Goal: Task Accomplishment & Management: Use online tool/utility

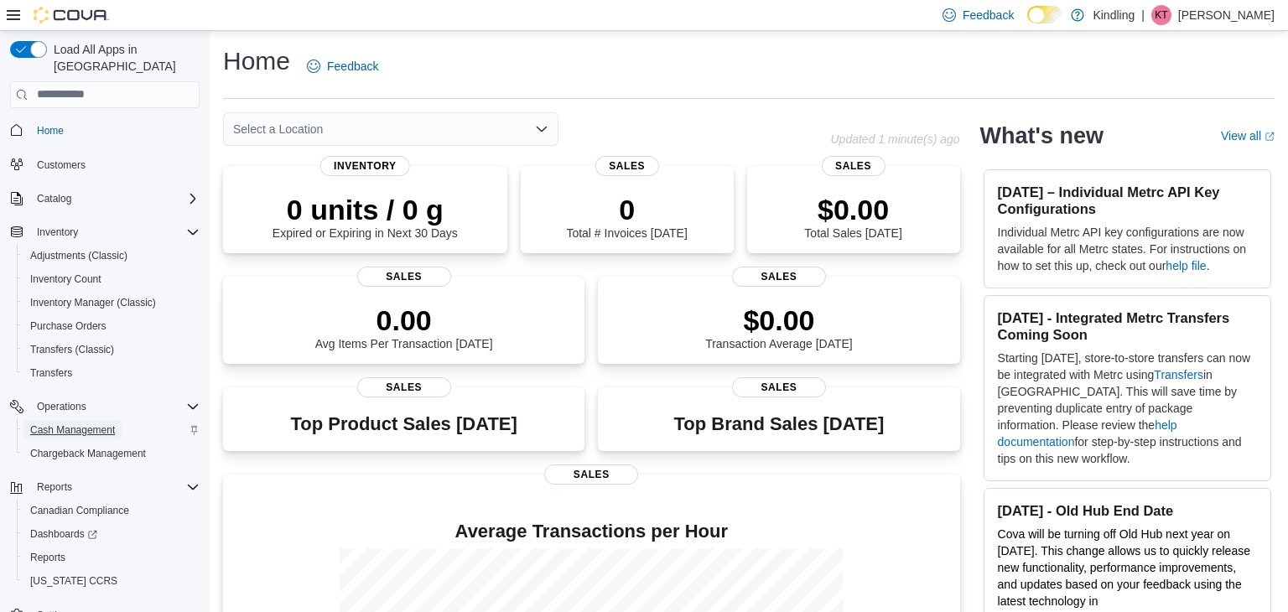
click at [100, 424] on span "Cash Management" at bounding box center [72, 430] width 85 height 13
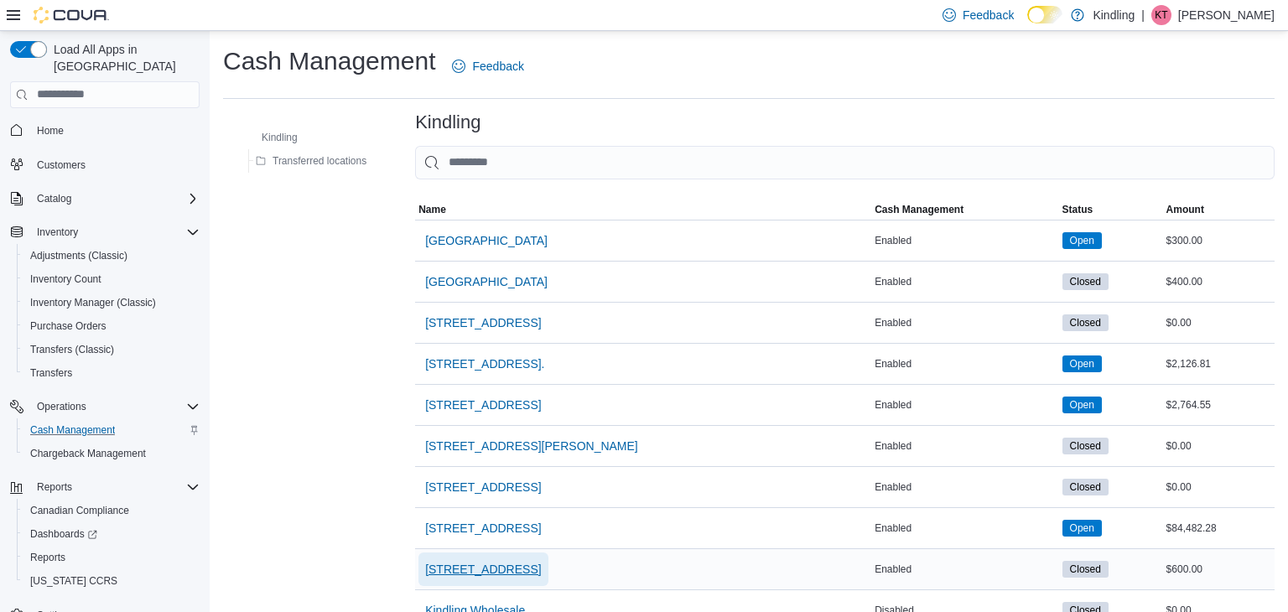
click at [505, 568] on span "[STREET_ADDRESS]" at bounding box center [483, 569] width 116 height 17
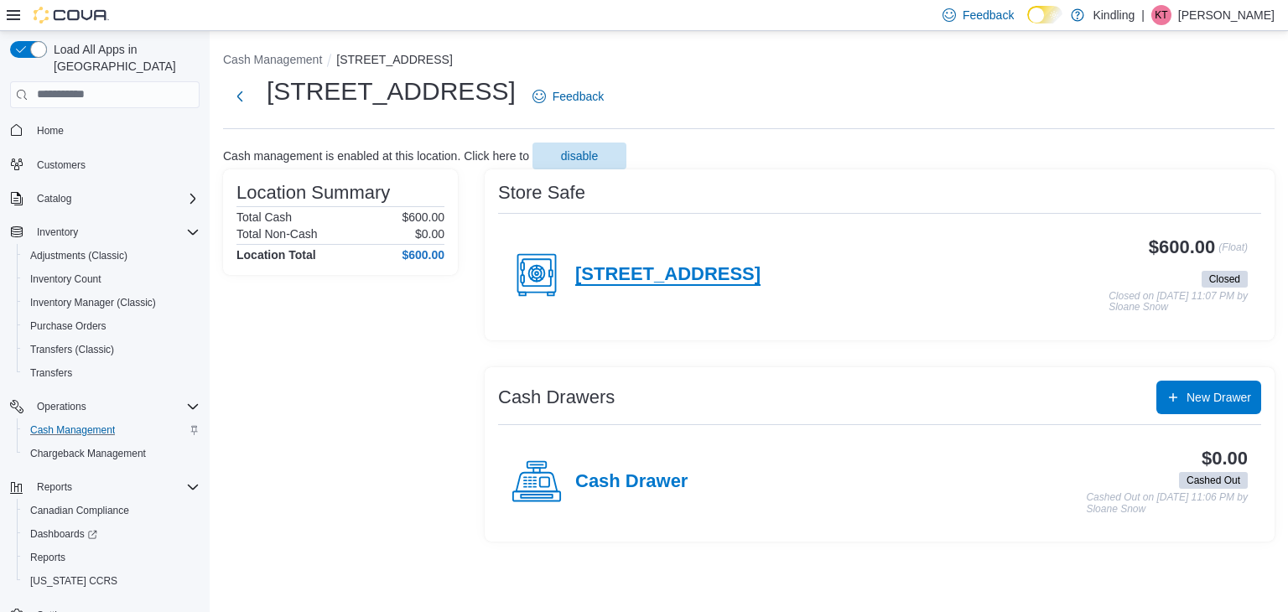
click at [689, 271] on h4 "850 Eglinton Avenue" at bounding box center [667, 275] width 185 height 22
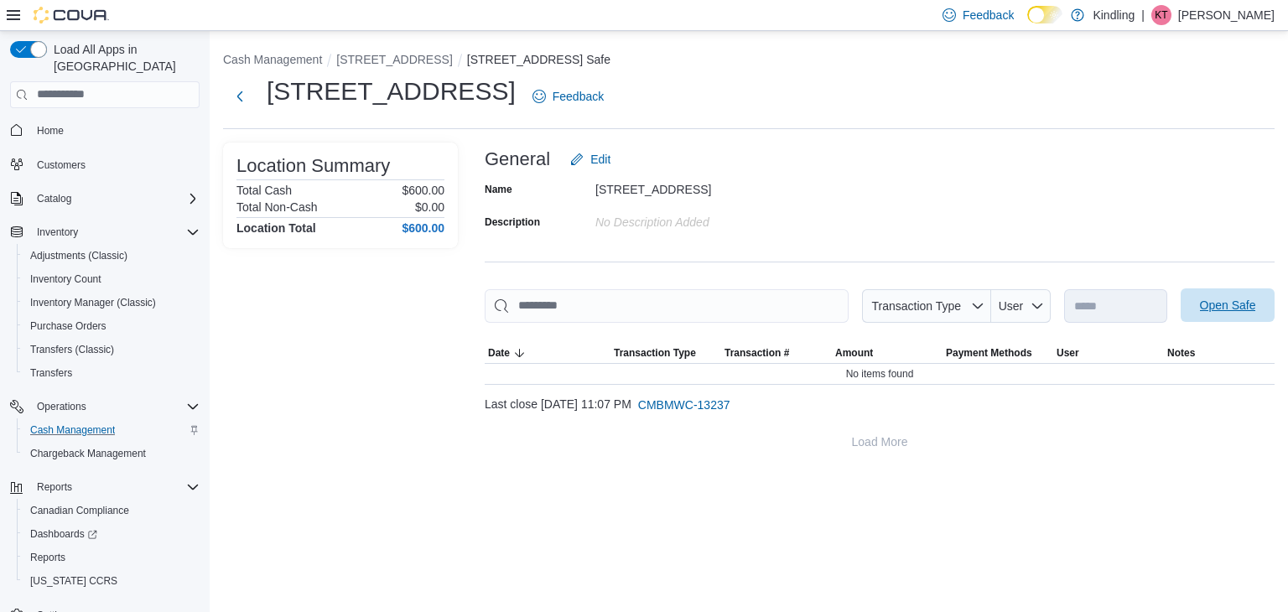
click at [1215, 303] on span "Open Safe" at bounding box center [1228, 305] width 56 height 17
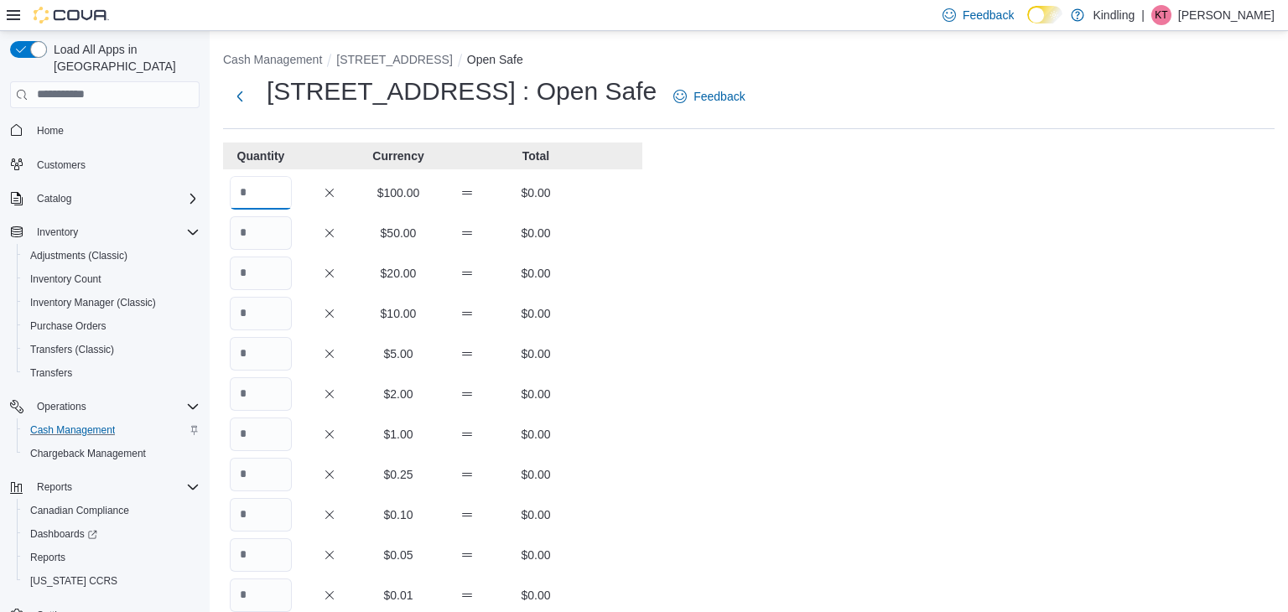
click at [252, 190] on input "Quantity" at bounding box center [261, 193] width 62 height 34
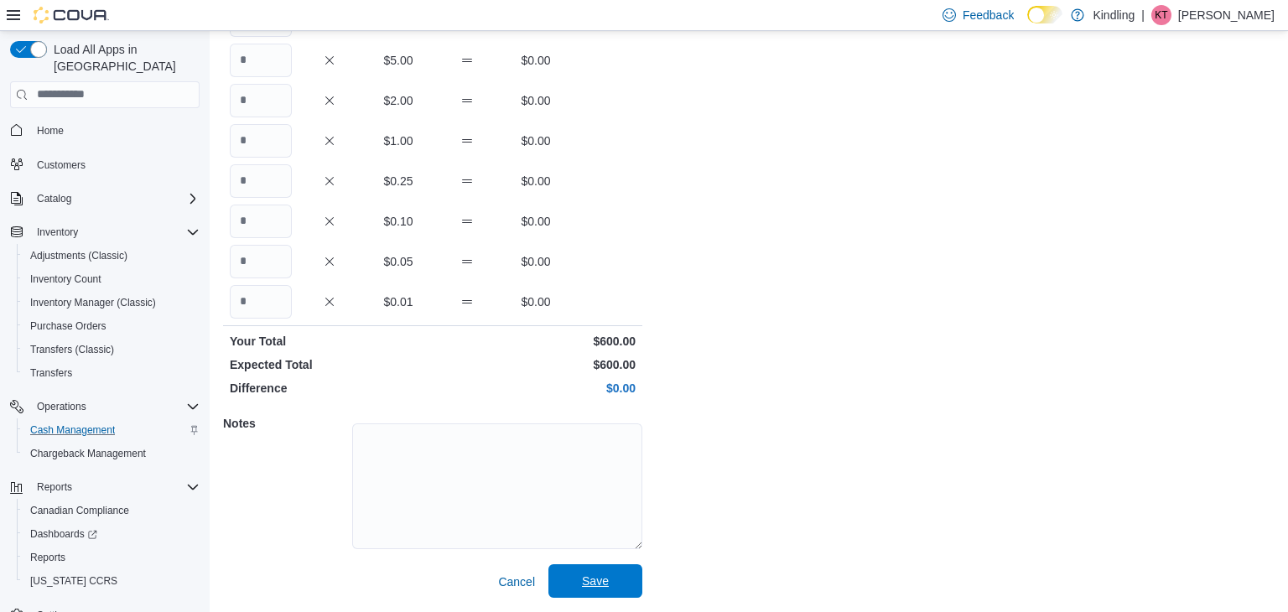
type input "*"
click at [602, 580] on span "Save" at bounding box center [595, 581] width 27 height 17
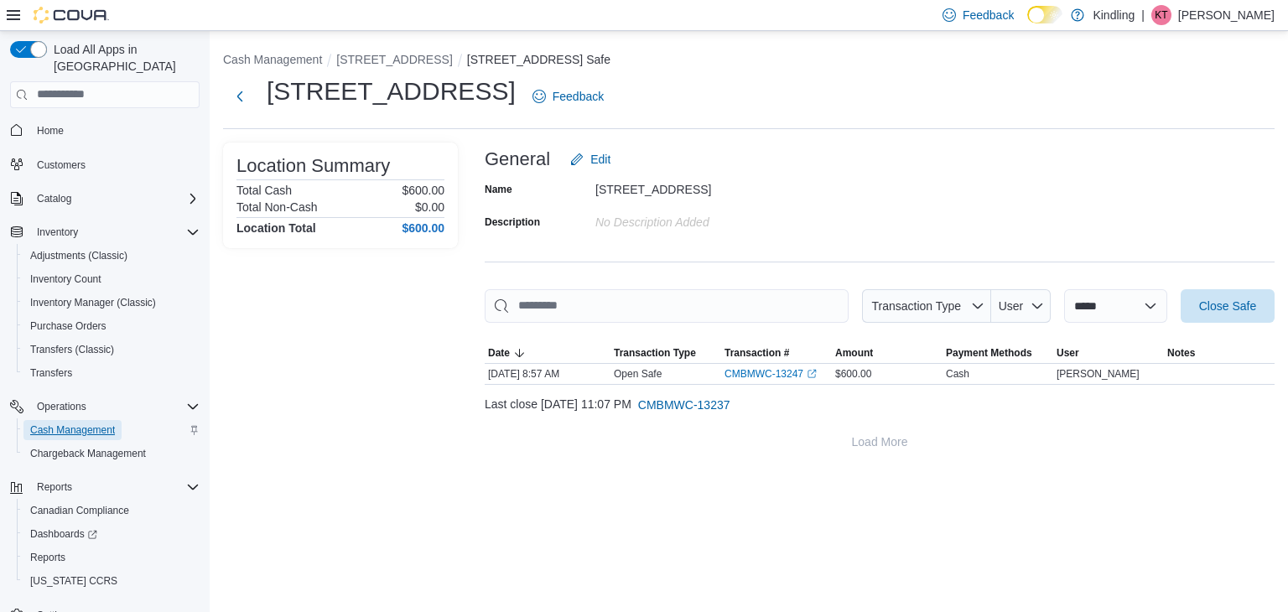
click at [105, 424] on span "Cash Management" at bounding box center [72, 430] width 85 height 13
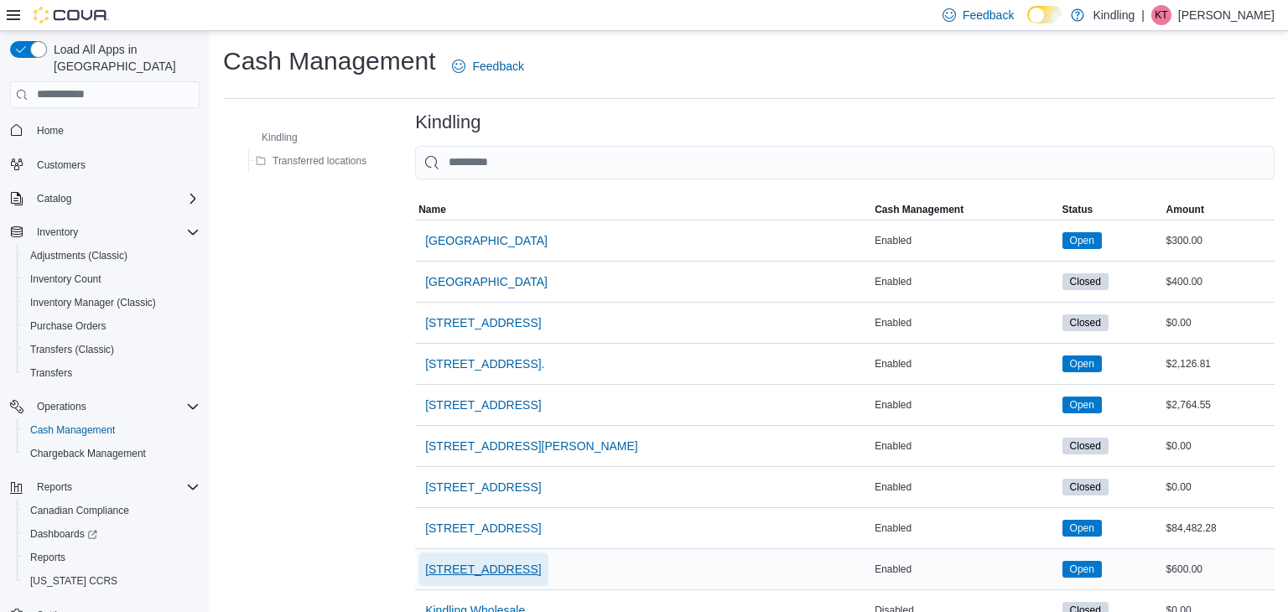
click at [494, 565] on span "850 Eglinton Avenue" at bounding box center [483, 569] width 116 height 17
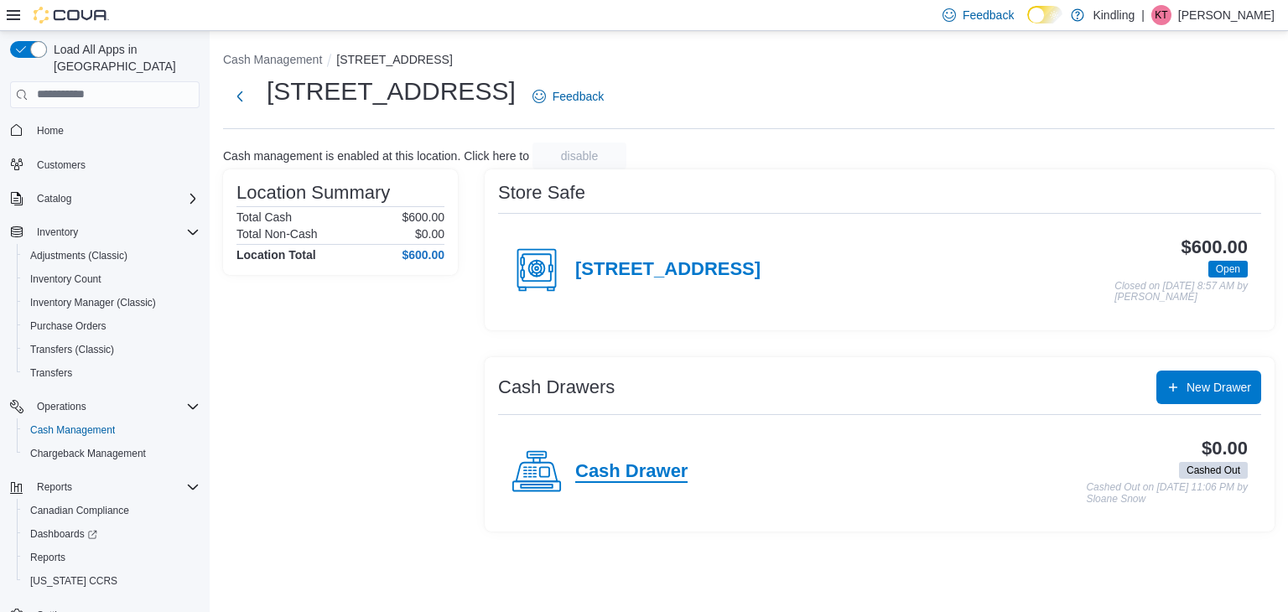
click at [652, 474] on h4 "Cash Drawer" at bounding box center [631, 472] width 112 height 22
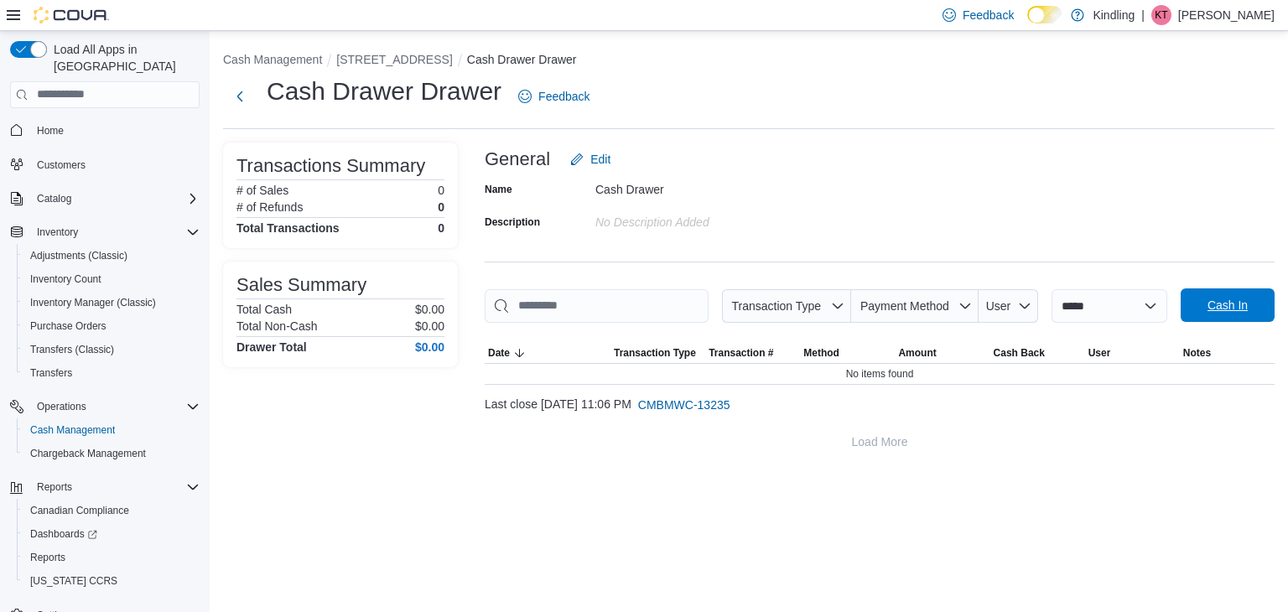
click at [1210, 309] on span "Cash In" at bounding box center [1228, 305] width 40 height 17
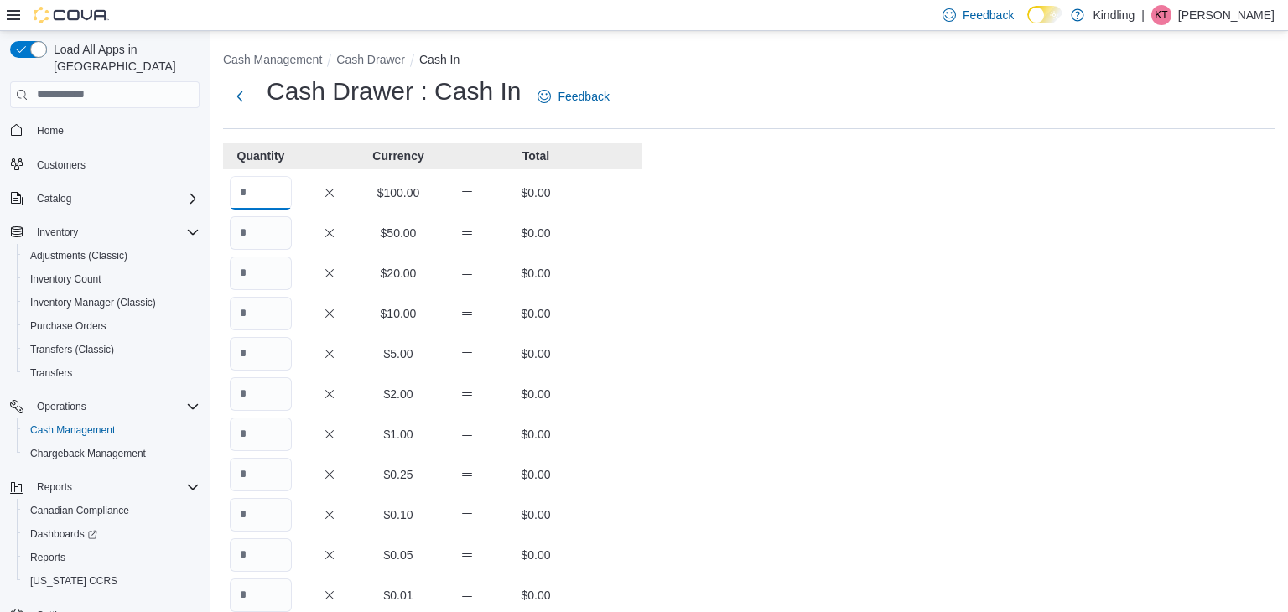
click at [275, 184] on input "Quantity" at bounding box center [261, 193] width 62 height 34
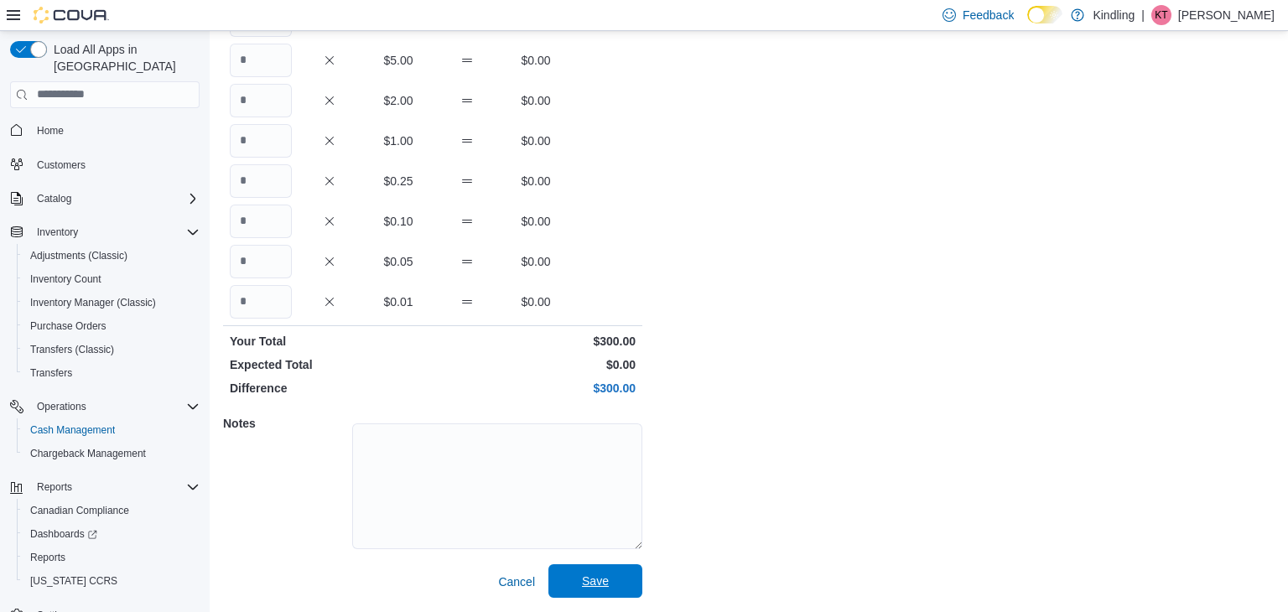
type input "*"
click at [582, 585] on span "Save" at bounding box center [595, 581] width 27 height 17
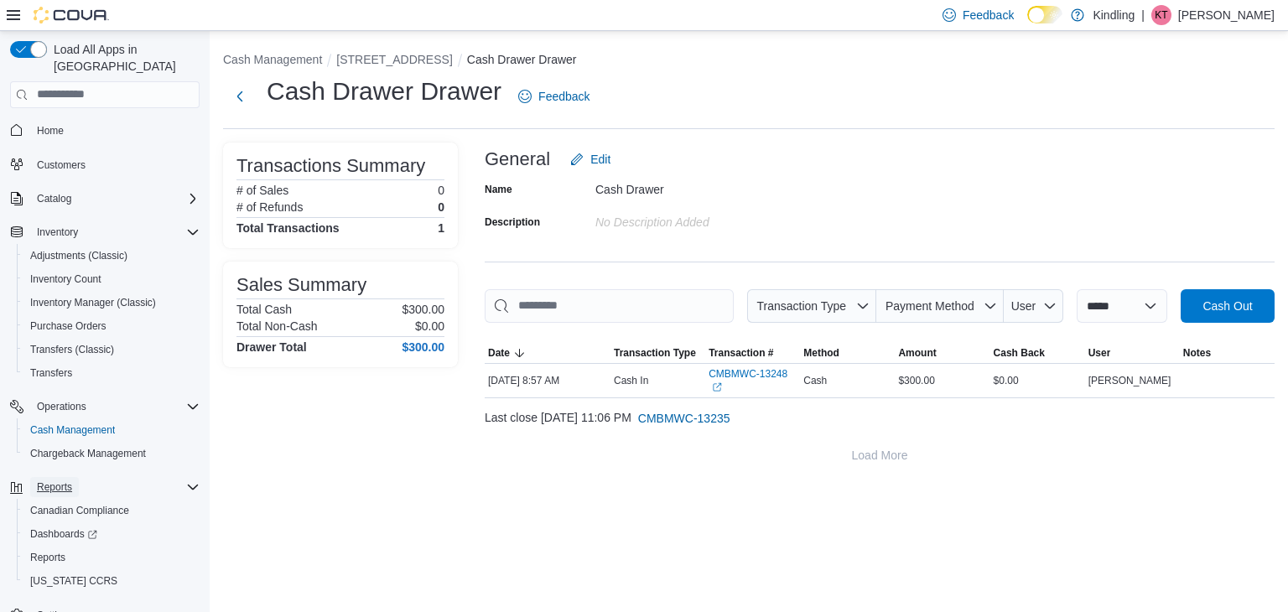
click at [61, 481] on span "Reports" at bounding box center [54, 487] width 35 height 13
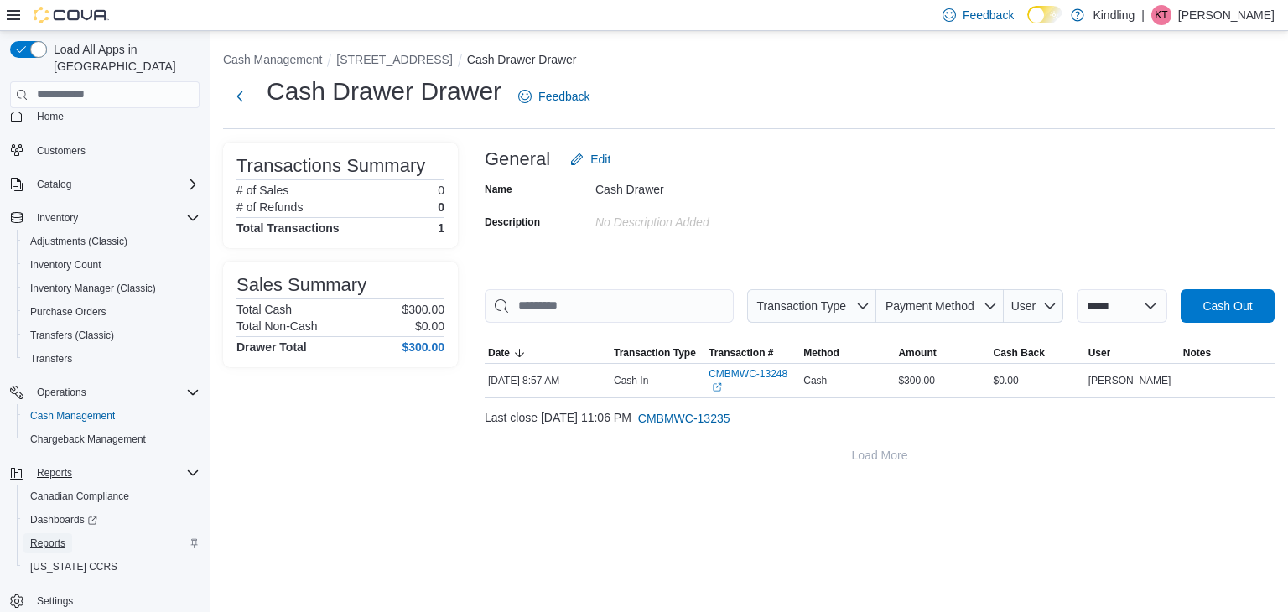
click at [54, 537] on span "Reports" at bounding box center [47, 543] width 35 height 13
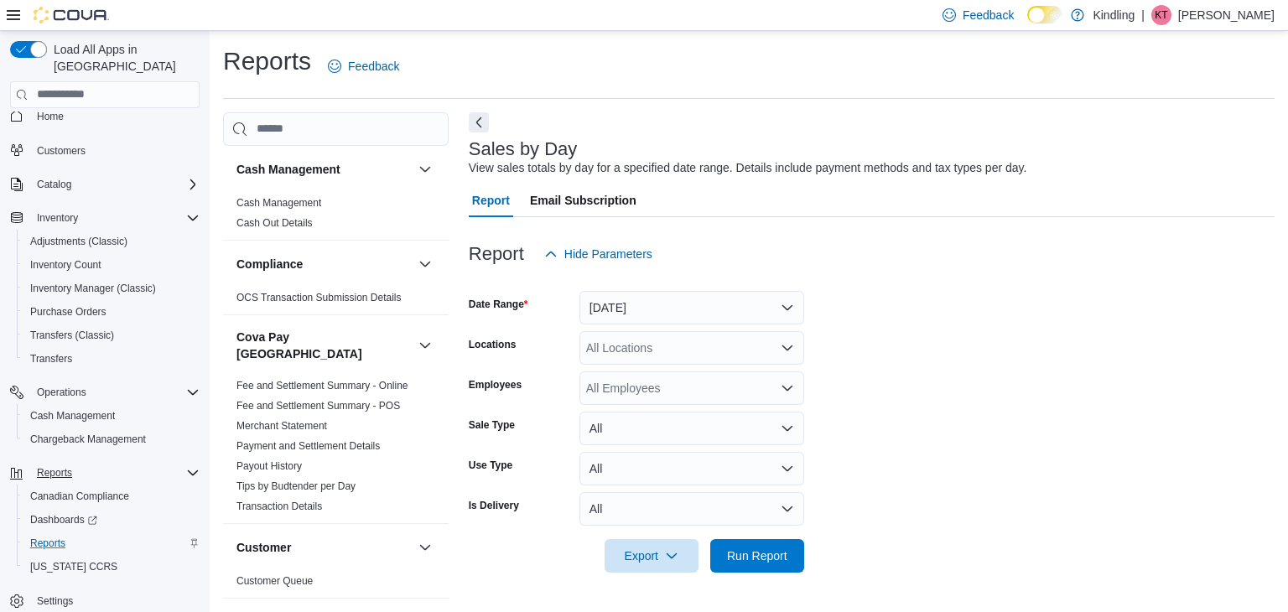
scroll to position [6, 0]
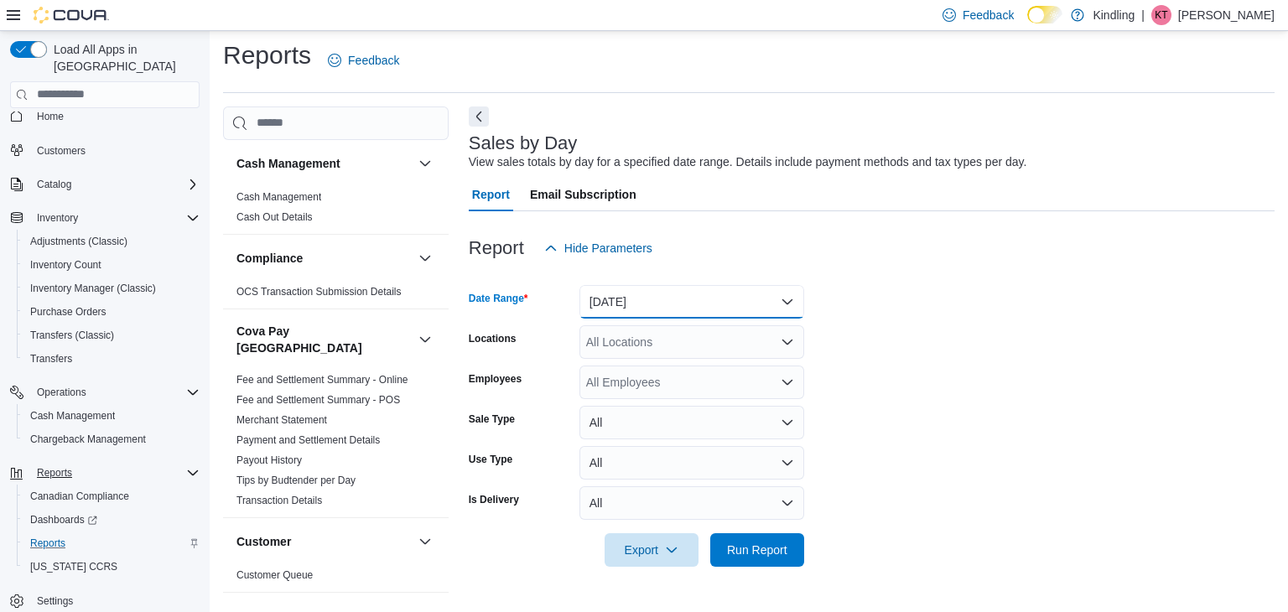
click at [781, 300] on button "Yesterday" at bounding box center [692, 302] width 225 height 34
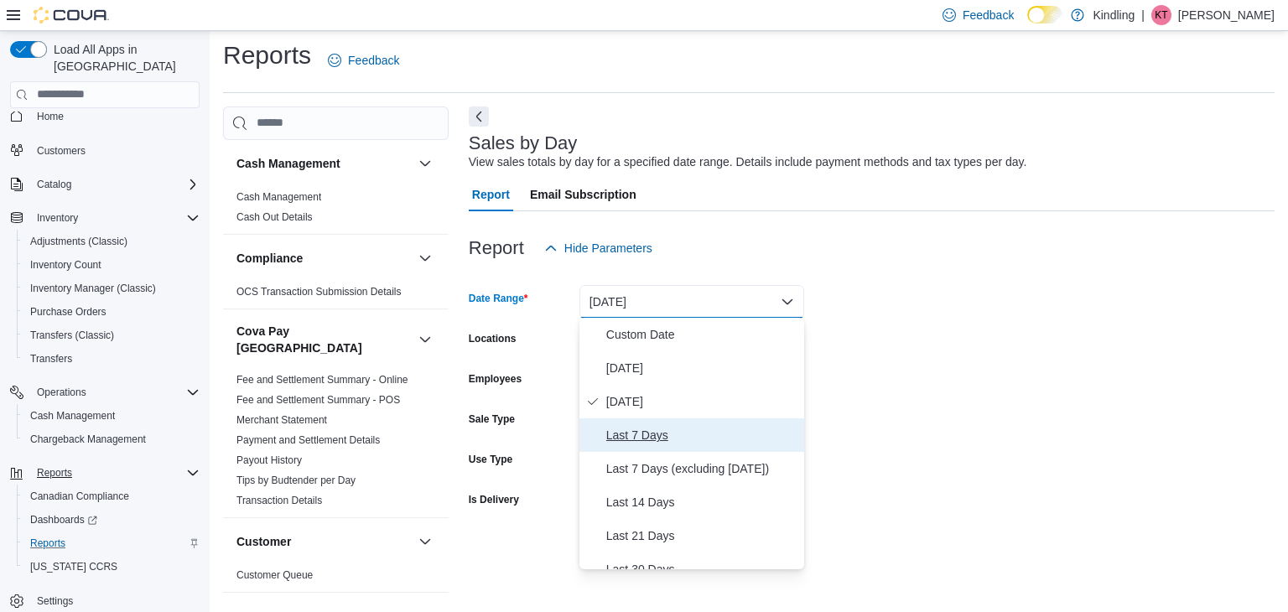
click at [742, 422] on button "Last 7 Days" at bounding box center [692, 436] width 225 height 34
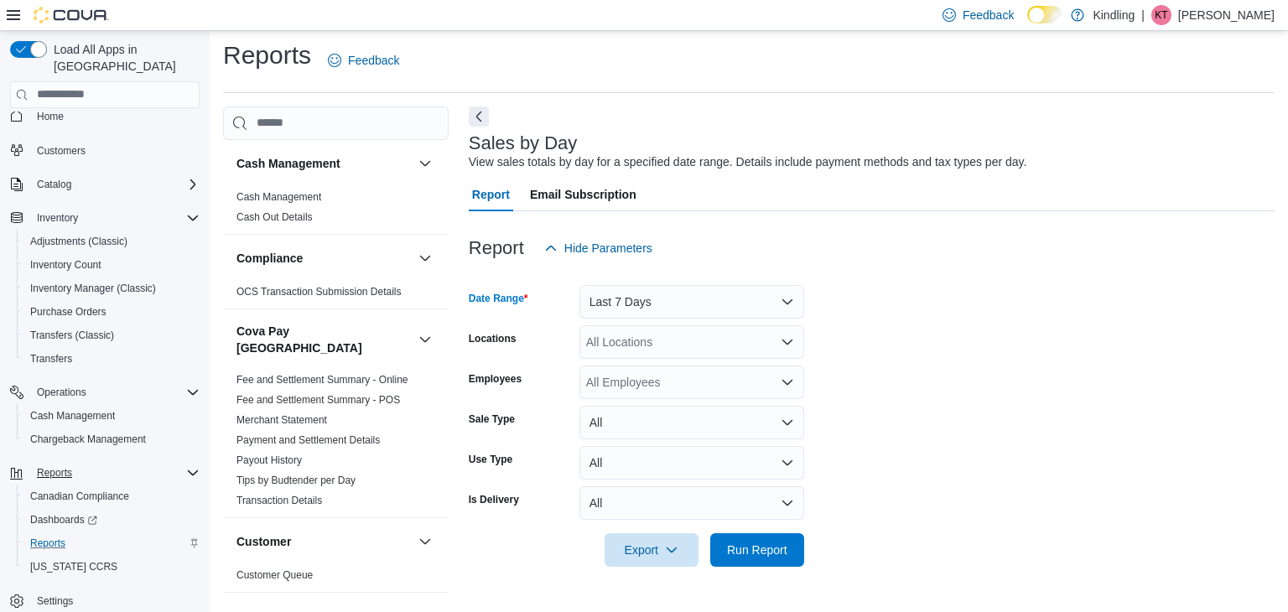
click at [785, 337] on icon "Open list of options" at bounding box center [787, 342] width 13 height 13
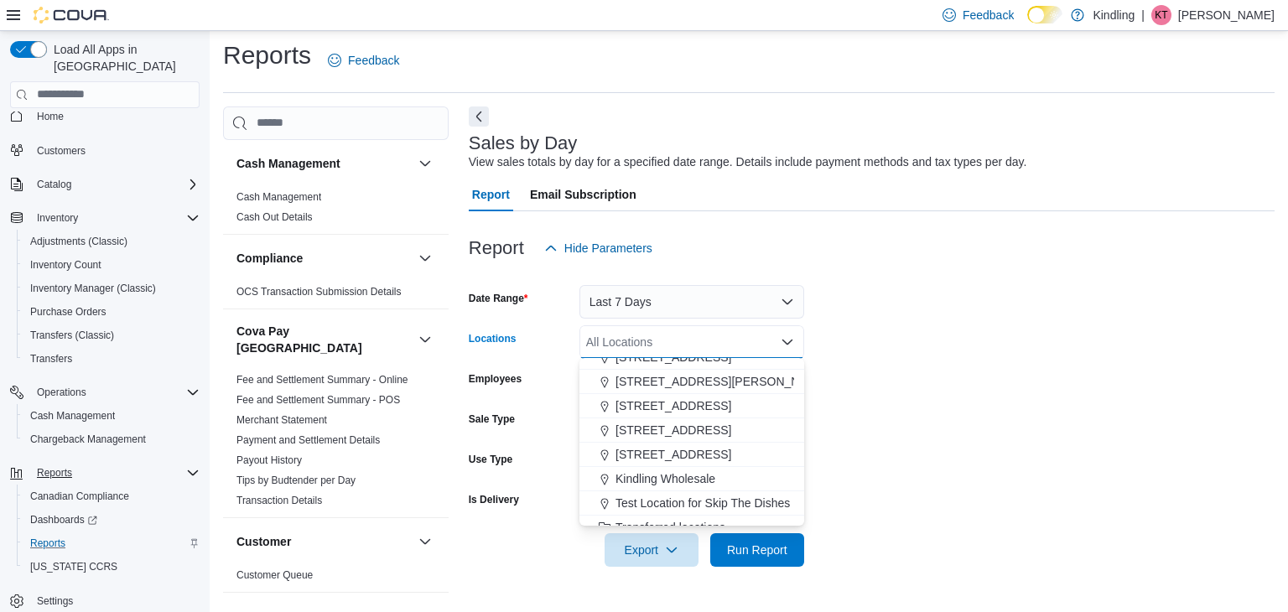
scroll to position [135, 0]
click at [703, 457] on span "850 Eglinton Avenue" at bounding box center [674, 453] width 116 height 17
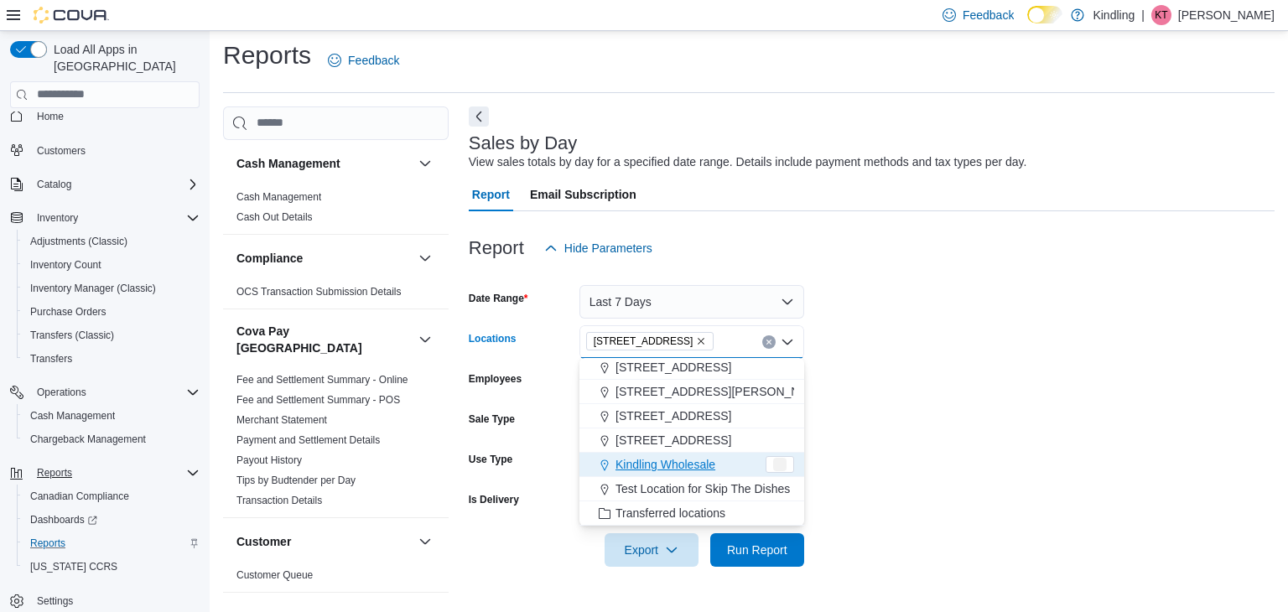
scroll to position [124, 0]
click at [955, 403] on form "Date Range Last 7 Days Locations 850 Eglinton Avenue Combo box. Selected. 850 E…" at bounding box center [872, 416] width 806 height 302
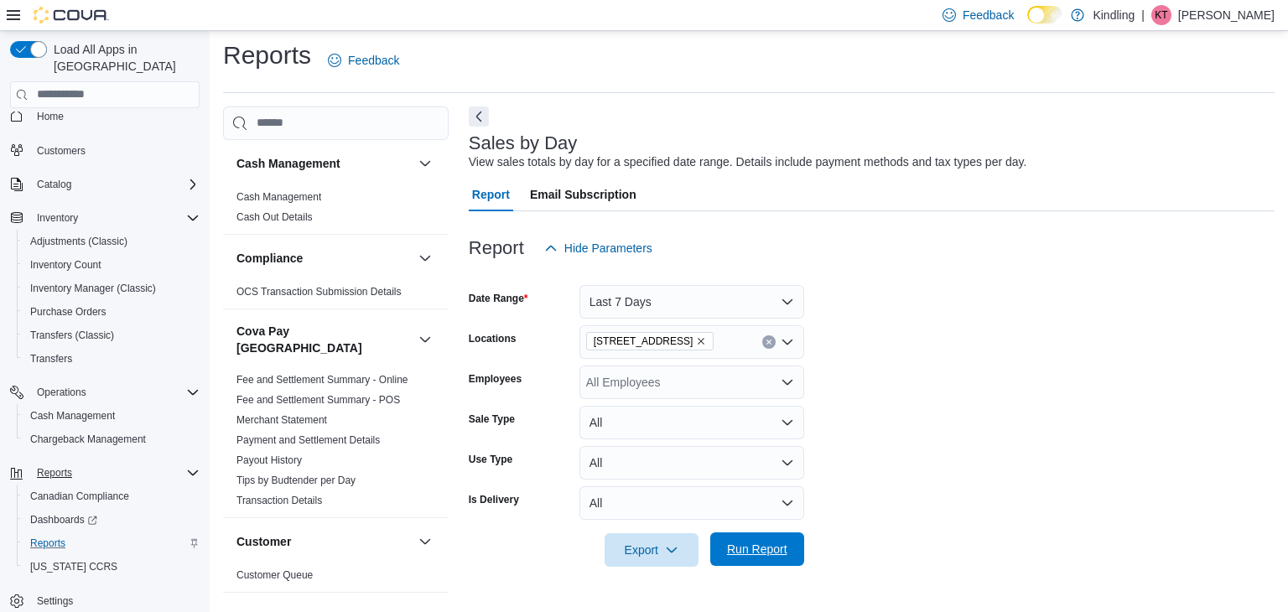
click at [773, 550] on span "Run Report" at bounding box center [757, 549] width 60 height 17
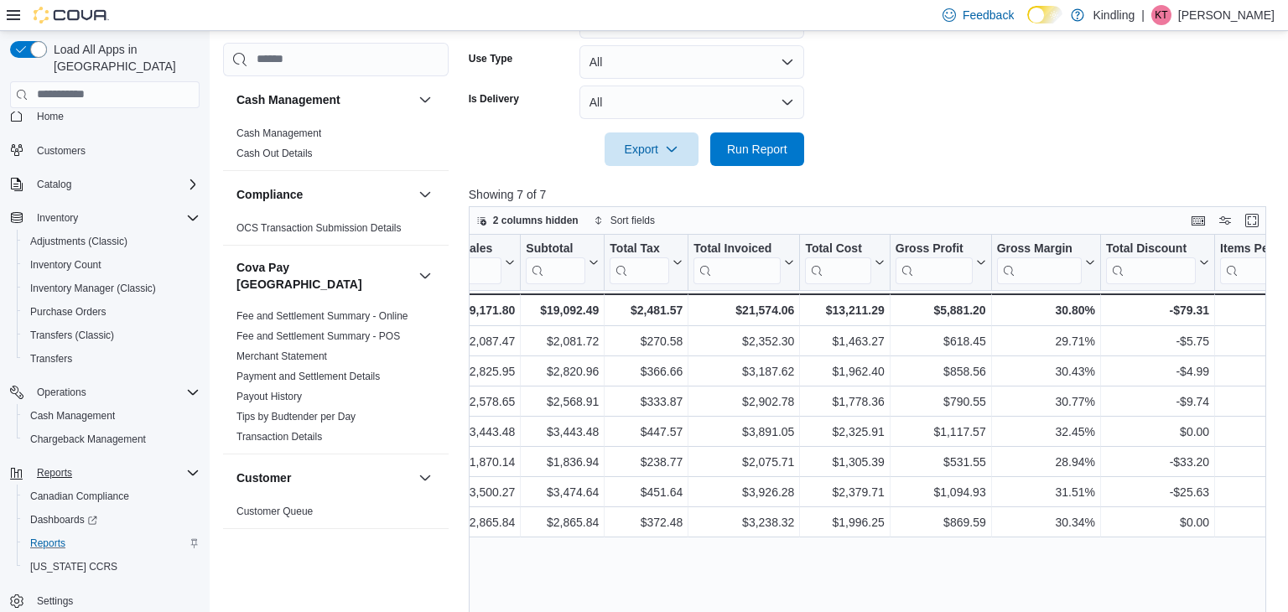
scroll to position [408, 0]
